Goal: Use online tool/utility: Use online tool/utility

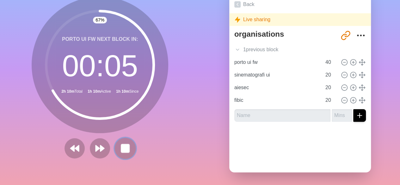
click at [127, 144] on rect at bounding box center [126, 148] width 8 height 8
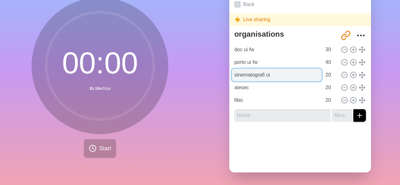
click at [268, 69] on input "sinematografi ui" at bounding box center [277, 75] width 90 height 13
type input "s"
type input "[GEOGRAPHIC_DATA]"
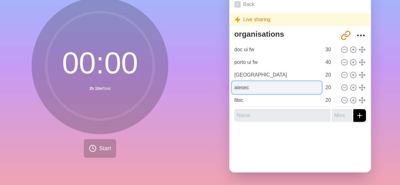
click at [267, 83] on input "aiesec" at bounding box center [277, 87] width 90 height 13
type input "a"
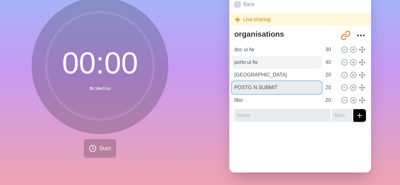
type input "POSTG N SUBMIT"
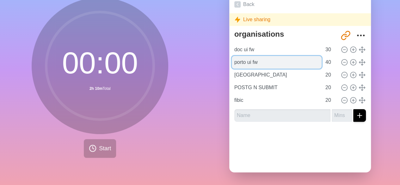
click at [311, 56] on input "porto ui fw" at bounding box center [277, 62] width 90 height 13
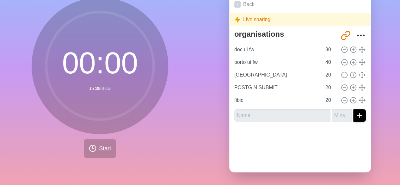
click at [320, 145] on div at bounding box center [300, 139] width 142 height 25
click at [100, 144] on span "Start" at bounding box center [105, 148] width 12 height 9
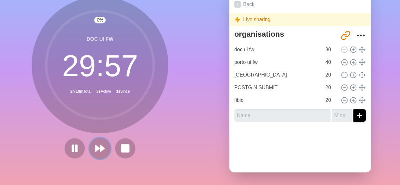
click at [99, 148] on icon at bounding box center [100, 148] width 11 height 11
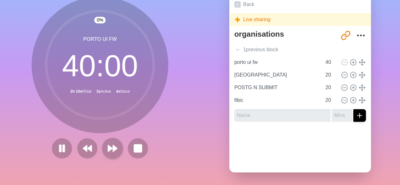
click at [99, 148] on div at bounding box center [99, 148] width 101 height 20
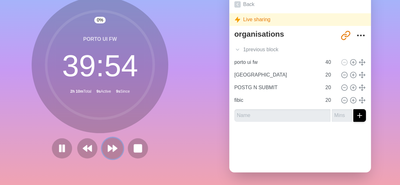
click at [113, 147] on polygon at bounding box center [115, 148] width 4 height 6
